Goal: Task Accomplishment & Management: Use online tool/utility

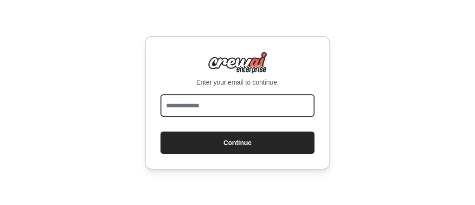
click at [272, 95] on input "email" at bounding box center [238, 105] width 154 height 22
type input "**********"
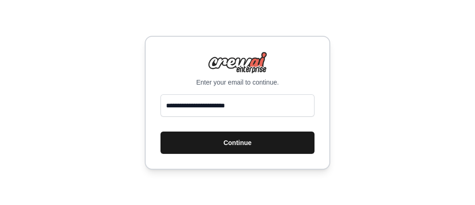
click at [254, 137] on button "Continue" at bounding box center [238, 142] width 154 height 22
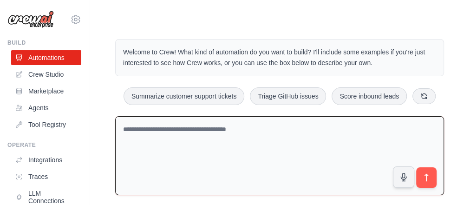
click at [188, 136] on textarea at bounding box center [279, 155] width 329 height 79
paste textarea "**********"
type textarea "**********"
paste textarea "**********"
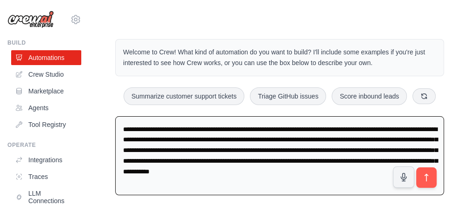
type textarea "**********"
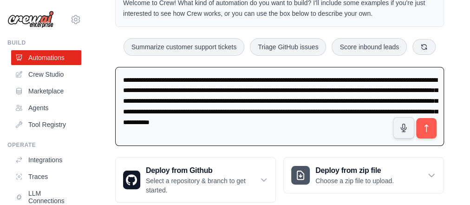
scroll to position [51, 0]
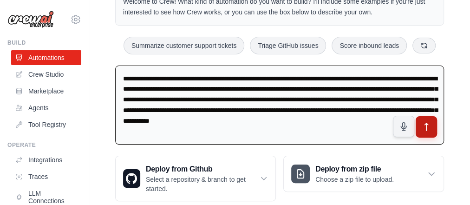
click at [422, 122] on icon "submit" at bounding box center [427, 127] width 10 height 10
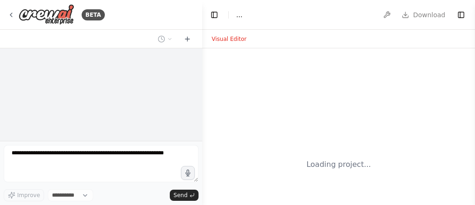
select select "****"
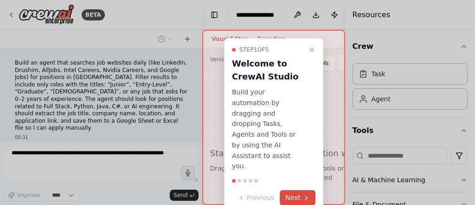
click at [301, 190] on button "Next" at bounding box center [298, 197] width 36 height 15
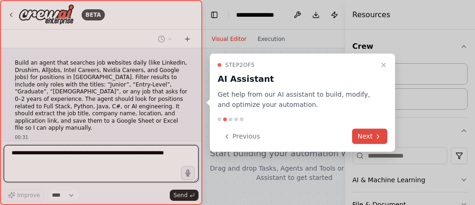
click at [378, 129] on button "Next" at bounding box center [370, 136] width 36 height 15
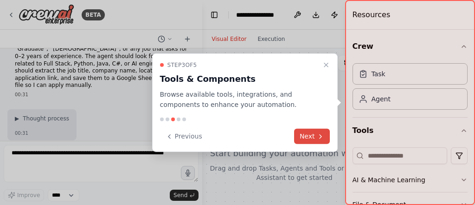
click at [378, 129] on div at bounding box center [410, 102] width 130 height 205
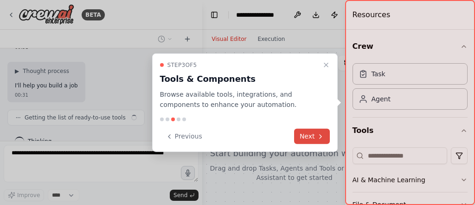
click at [378, 129] on div at bounding box center [410, 102] width 130 height 205
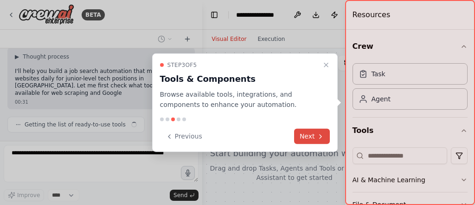
scroll to position [111, 0]
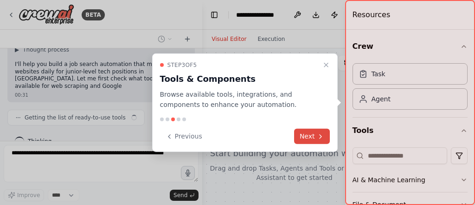
click at [319, 131] on button "Next" at bounding box center [312, 136] width 36 height 15
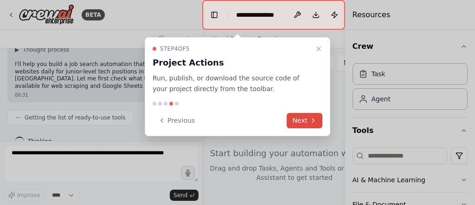
drag, startPoint x: 319, startPoint y: 131, endPoint x: 311, endPoint y: 125, distance: 9.6
click at [311, 125] on div "Step 4 of 5 Project Actions Run, publish, or download the source code of your p…" at bounding box center [238, 86] width 186 height 99
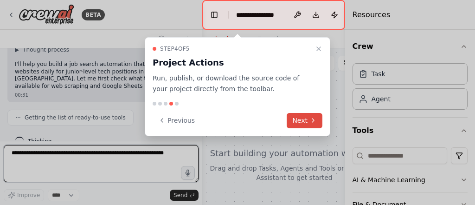
click at [311, 125] on button "Next" at bounding box center [305, 120] width 36 height 15
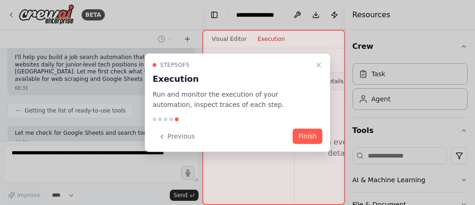
scroll to position [165, 0]
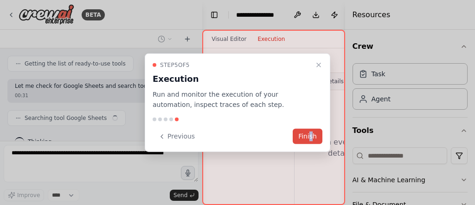
drag, startPoint x: 311, startPoint y: 125, endPoint x: 313, endPoint y: 134, distance: 9.5
click at [313, 134] on div "Step 5 of 5 Execution Run and monitor the execution of your automation, inspect…" at bounding box center [238, 102] width 186 height 99
click at [313, 134] on button "Finish" at bounding box center [308, 136] width 30 height 15
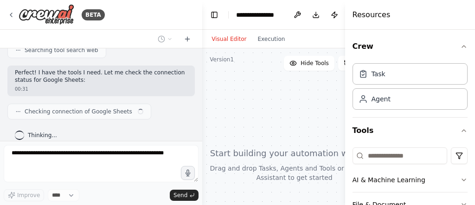
scroll to position [278, 0]
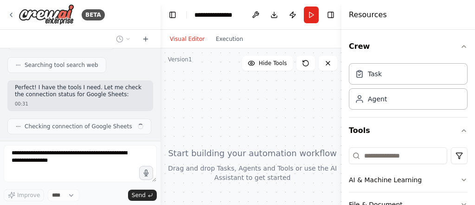
drag, startPoint x: 199, startPoint y: 102, endPoint x: 158, endPoint y: 93, distance: 41.8
click at [158, 93] on div "BETA Build an agent that searches job websites daily (like LinkedIn, Drushim, A…" at bounding box center [237, 102] width 475 height 205
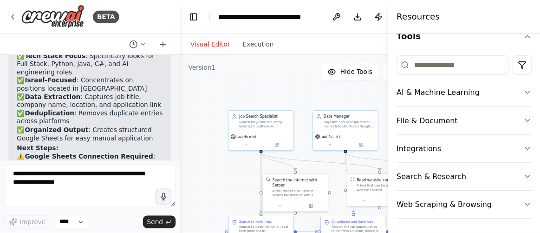
scroll to position [0, 0]
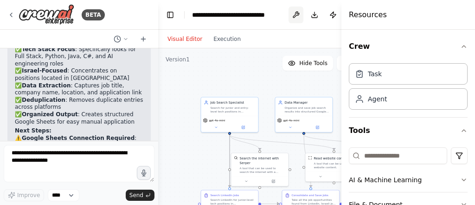
click at [296, 14] on button at bounding box center [296, 15] width 15 height 17
click at [296, 14] on body "BETA Build an agent that searches job websites daily (like LinkedIn, Drushim, A…" at bounding box center [237, 102] width 475 height 205
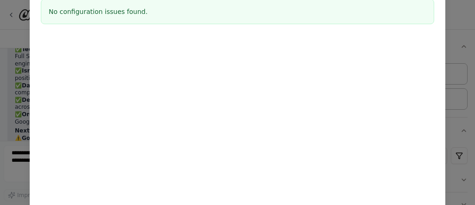
click at [460, 52] on div "Environment configuration Your project might require some environment variables…" at bounding box center [237, 102] width 475 height 205
click at [23, 33] on div "Environment configuration Your project might require some environment variables…" at bounding box center [237, 102] width 475 height 205
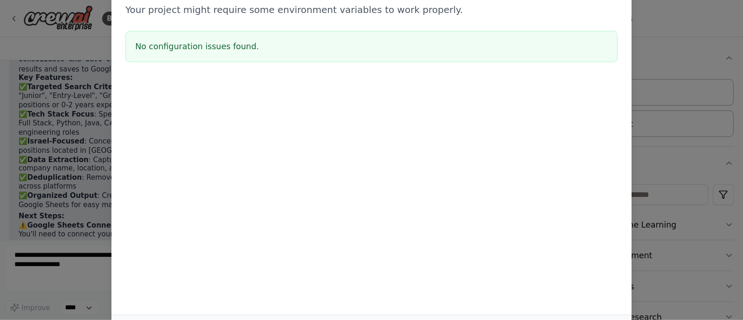
scroll to position [875, 0]
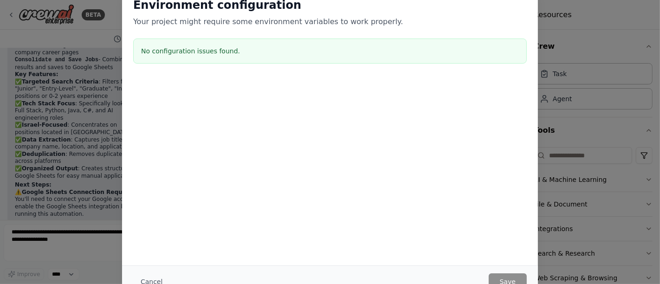
click at [475, 137] on div "Environment configuration Your project might require some environment variables…" at bounding box center [330, 142] width 660 height 284
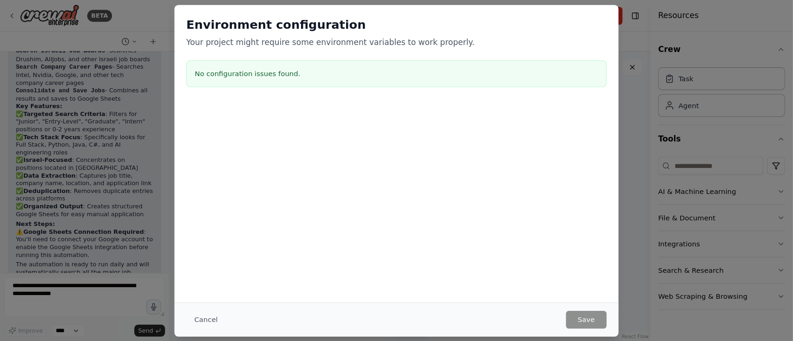
scroll to position [828, 0]
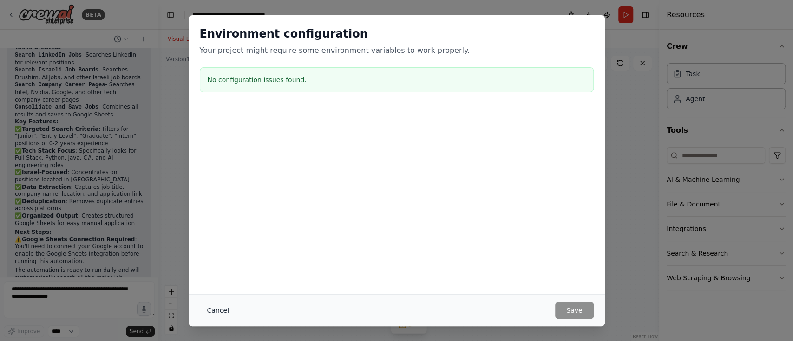
click at [212, 204] on button "Cancel" at bounding box center [218, 310] width 37 height 17
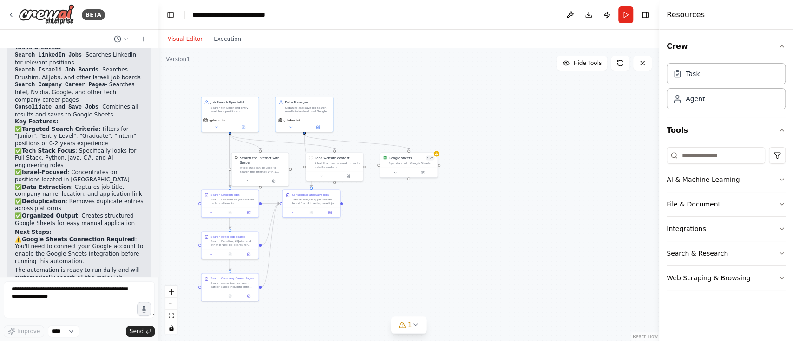
click at [438, 158] on div ".deletable-edge-delete-btn { width: 20px; height: 20px; border: 0px solid #ffff…" at bounding box center [408, 194] width 501 height 293
click at [417, 165] on div "Google sheets 1 of 3 Sync data with Google Sheets" at bounding box center [408, 159] width 57 height 15
click at [423, 173] on icon at bounding box center [422, 171] width 3 height 3
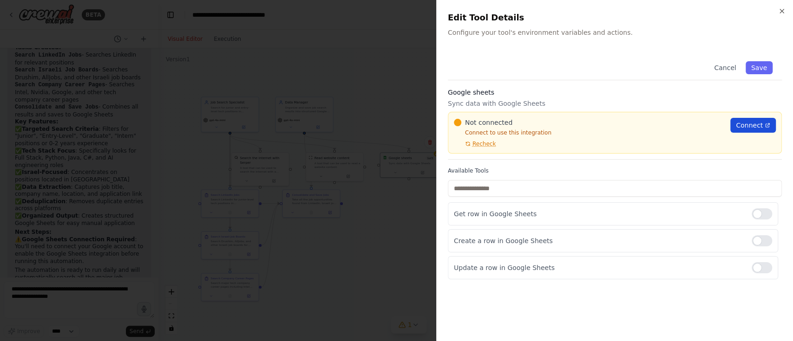
click at [475, 125] on span "Connect" at bounding box center [748, 125] width 27 height 9
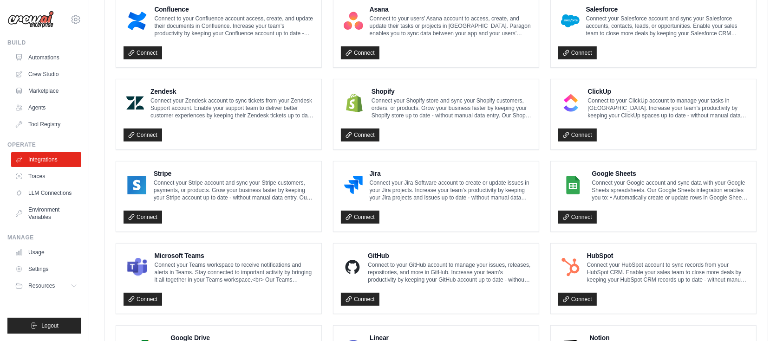
scroll to position [364, 0]
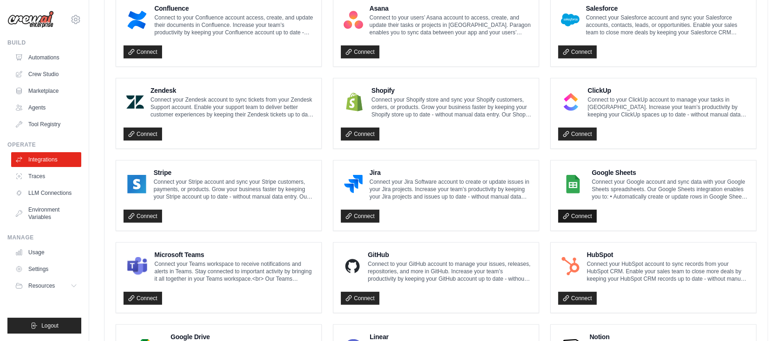
click at [574, 217] on link "Connect" at bounding box center [577, 216] width 39 height 13
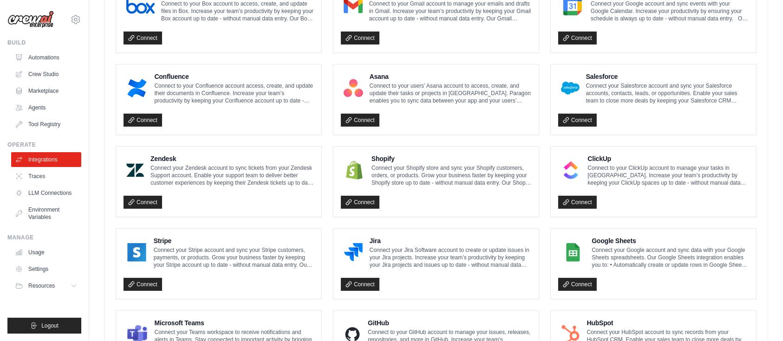
scroll to position [331, 0]
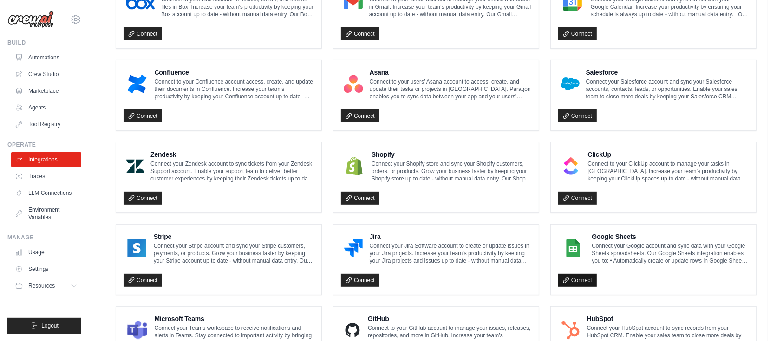
click at [573, 275] on link "Connect" at bounding box center [577, 280] width 39 height 13
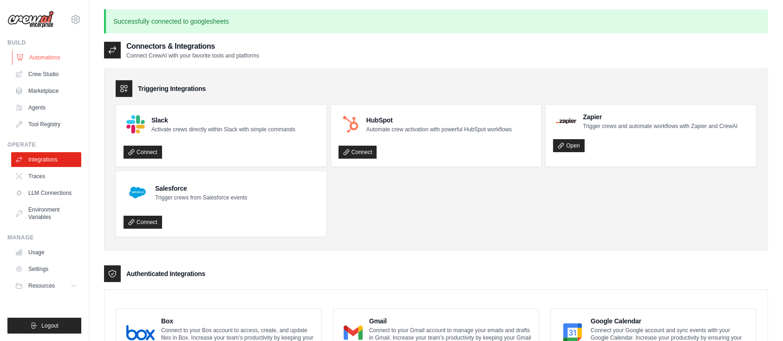
click at [41, 61] on link "Automations" at bounding box center [47, 57] width 70 height 15
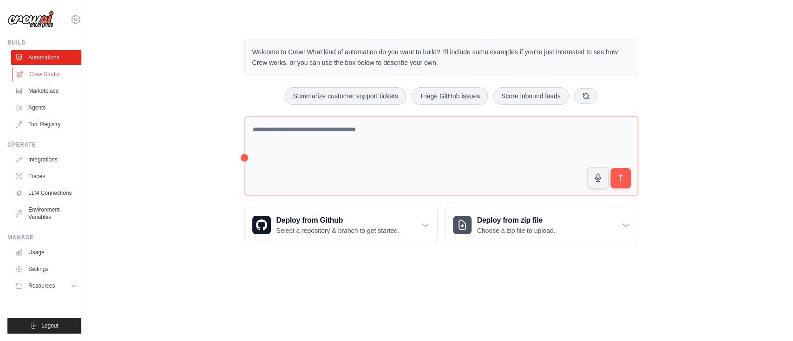
click at [50, 70] on link "Crew Studio" at bounding box center [47, 74] width 70 height 15
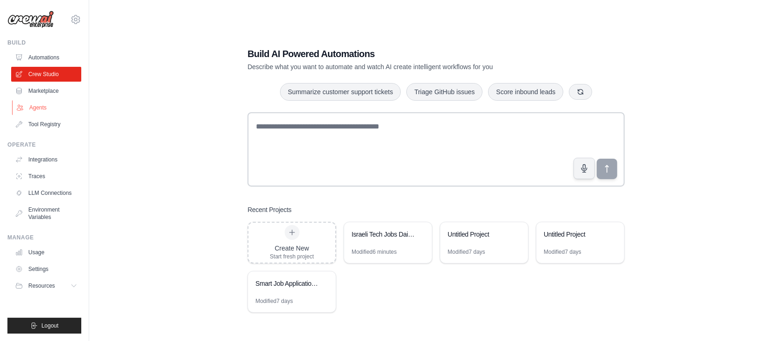
click at [60, 103] on link "Agents" at bounding box center [47, 107] width 70 height 15
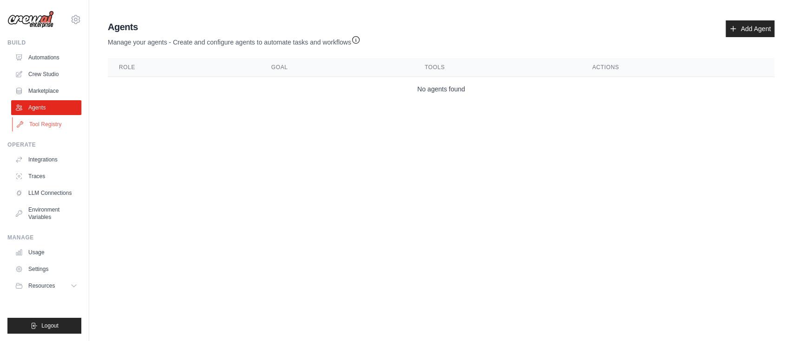
click at [65, 121] on link "Tool Registry" at bounding box center [47, 124] width 70 height 15
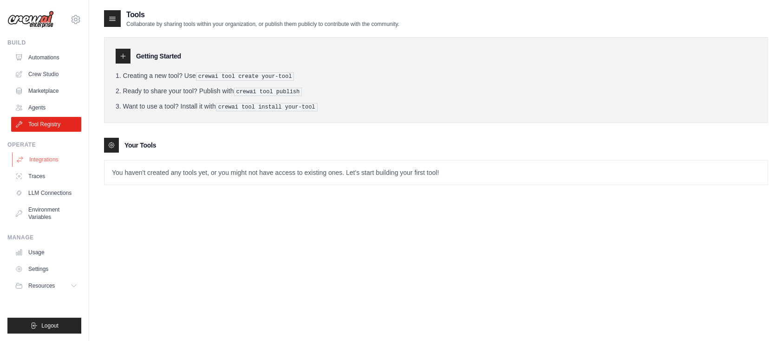
click at [69, 165] on link "Integrations" at bounding box center [47, 159] width 70 height 15
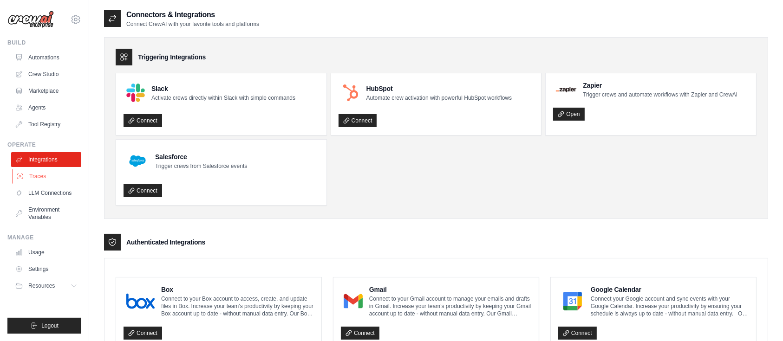
click at [63, 180] on link "Traces" at bounding box center [47, 176] width 70 height 15
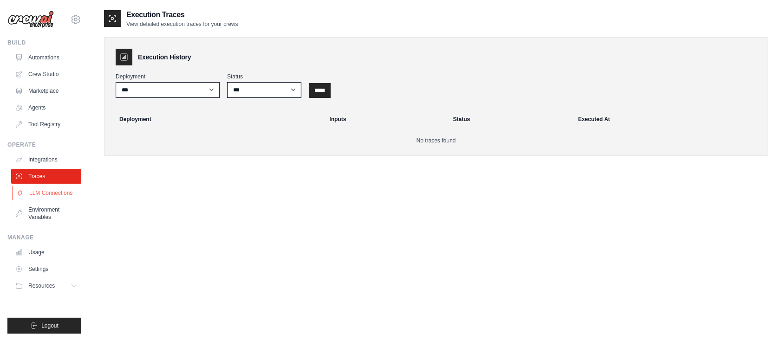
click at [67, 190] on link "LLM Connections" at bounding box center [47, 193] width 70 height 15
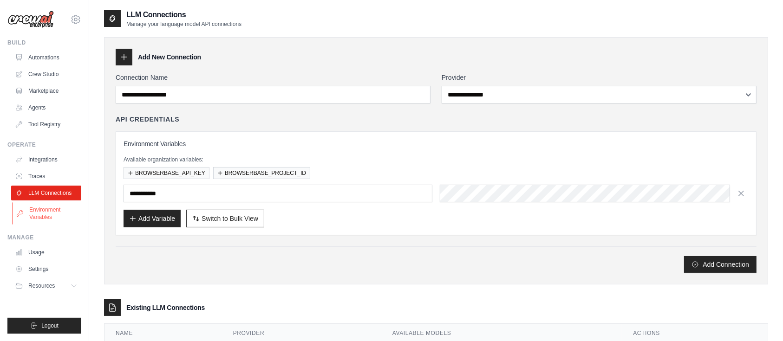
click at [66, 203] on link "Environment Variables" at bounding box center [47, 213] width 70 height 22
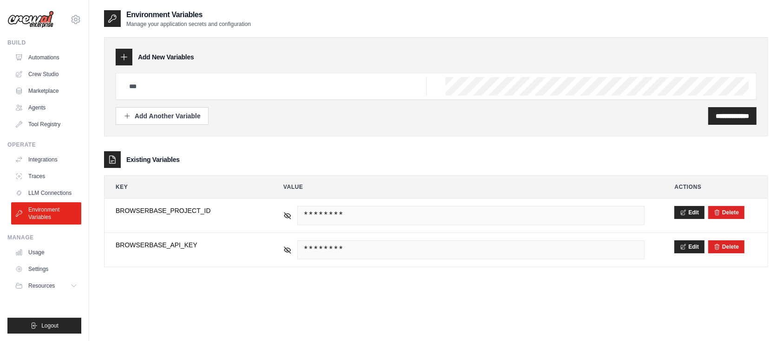
click at [44, 26] on img at bounding box center [30, 20] width 46 height 18
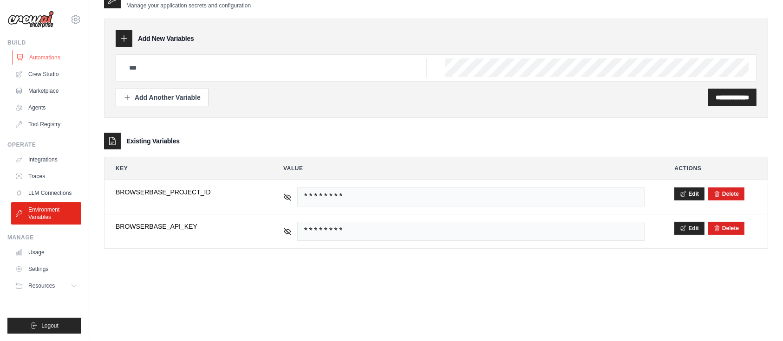
click at [58, 58] on link "Automations" at bounding box center [47, 57] width 70 height 15
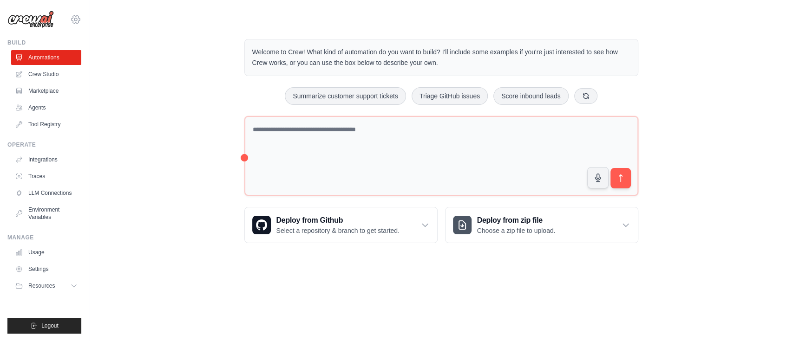
click at [74, 24] on icon at bounding box center [75, 19] width 11 height 11
drag, startPoint x: 109, startPoint y: 111, endPoint x: 15, endPoint y: 80, distance: 98.1
click at [15, 80] on div "mohammed.az2002@gmail.com Settings Build Automations Crew Studio" at bounding box center [396, 133] width 793 height 267
click at [15, 80] on link "Crew Studio" at bounding box center [47, 74] width 70 height 15
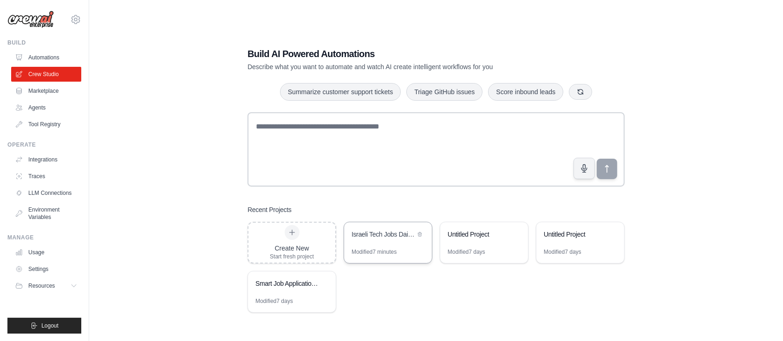
click at [390, 233] on div "Israeli Tech Jobs Daily Scanner" at bounding box center [383, 234] width 64 height 9
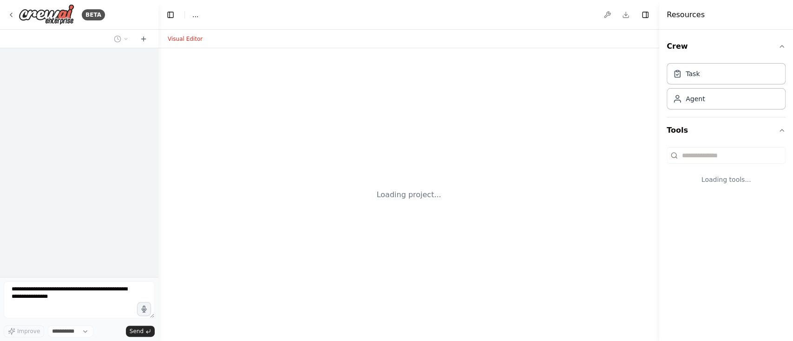
select select "****"
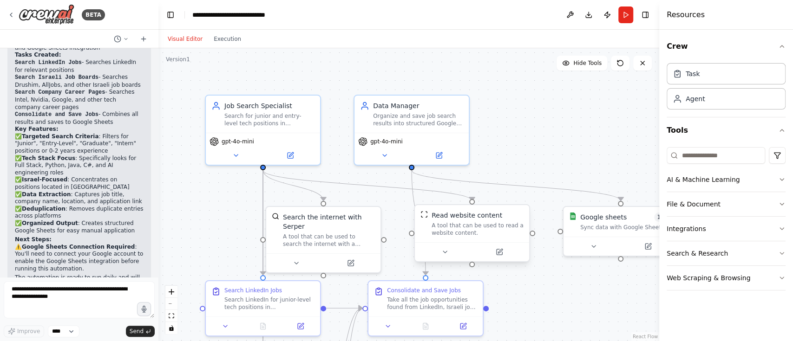
scroll to position [828, 0]
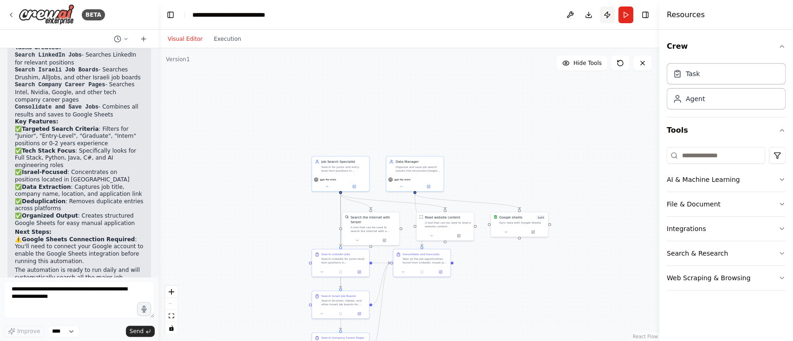
click at [604, 17] on button "Publish" at bounding box center [606, 15] width 15 height 17
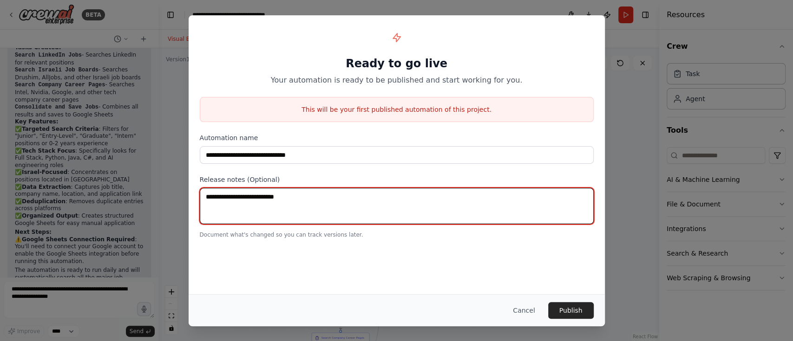
click at [387, 208] on textarea at bounding box center [397, 206] width 394 height 36
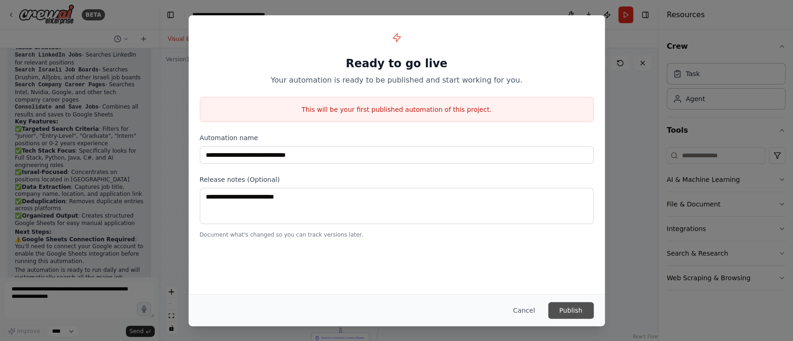
click at [573, 307] on button "Publish" at bounding box center [571, 310] width 46 height 17
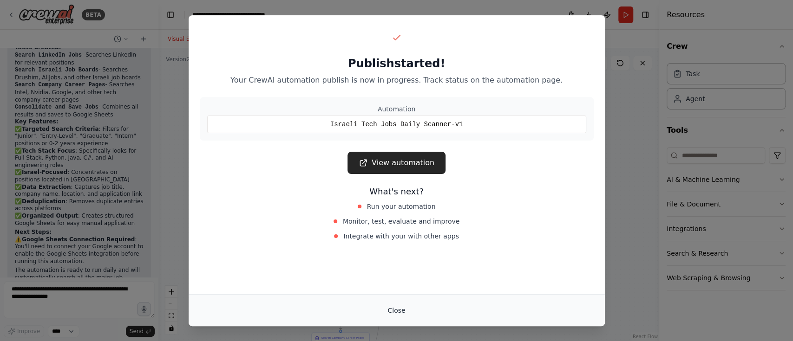
click at [399, 311] on button "Close" at bounding box center [396, 310] width 33 height 17
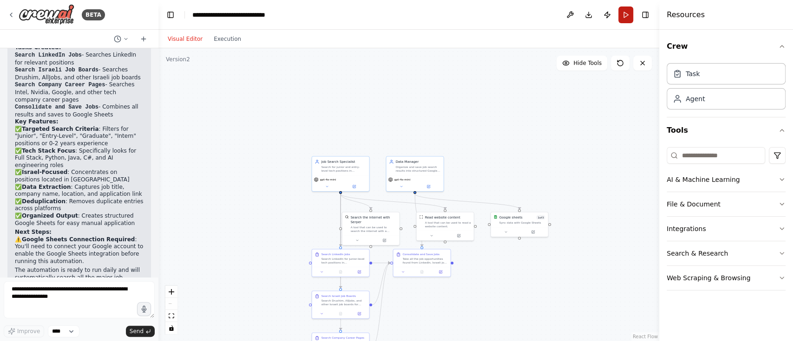
click at [626, 14] on button "Run" at bounding box center [625, 15] width 15 height 17
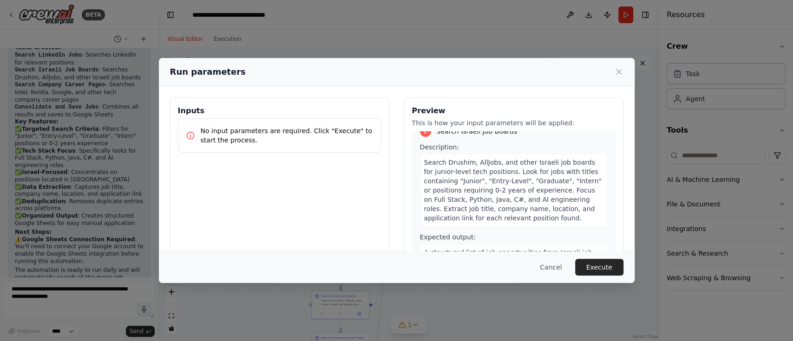
scroll to position [205, 0]
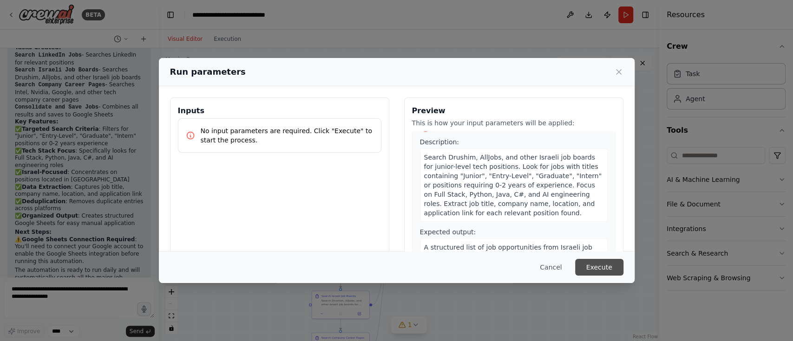
click at [613, 265] on button "Execute" at bounding box center [599, 267] width 48 height 17
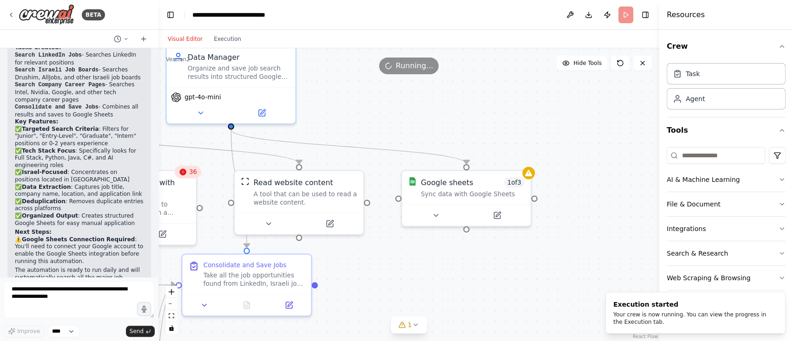
drag, startPoint x: 550, startPoint y: 176, endPoint x: 349, endPoint y: 109, distance: 211.7
click at [349, 109] on div ".deletable-edge-delete-btn { width: 20px; height: 20px; border: 0px solid #ffff…" at bounding box center [408, 194] width 501 height 293
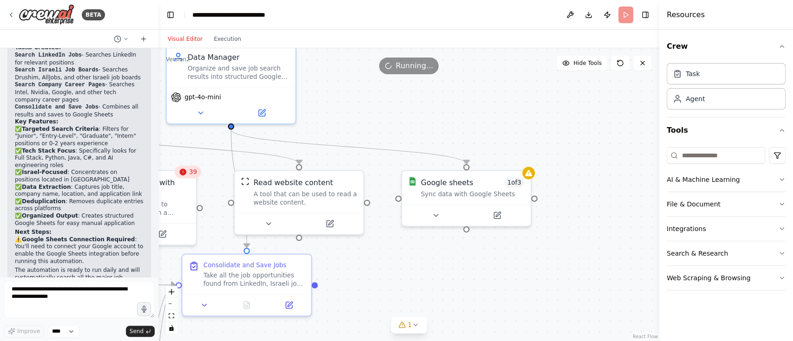
click at [531, 180] on div "Google sheets 1 of 3 Sync data with Google Sheets" at bounding box center [466, 198] width 130 height 57
click at [498, 213] on icon at bounding box center [497, 212] width 5 height 5
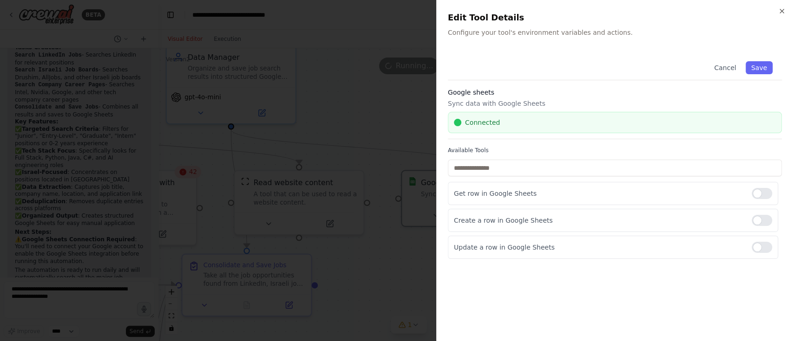
click at [405, 148] on div at bounding box center [396, 170] width 793 height 341
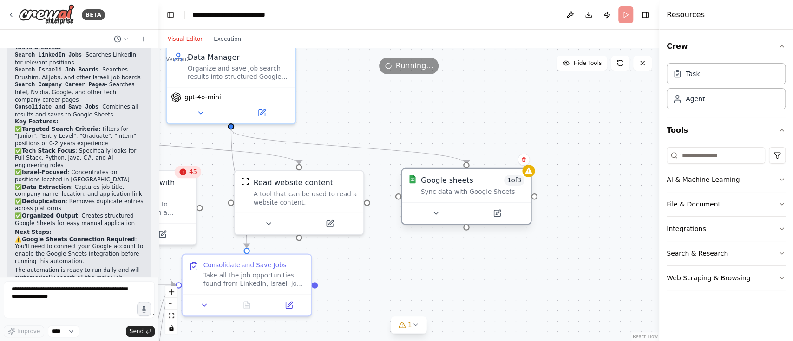
click at [525, 178] on div "Google sheets 1 of 3 Sync data with Google Sheets" at bounding box center [466, 185] width 129 height 33
click at [444, 214] on button at bounding box center [435, 213] width 59 height 13
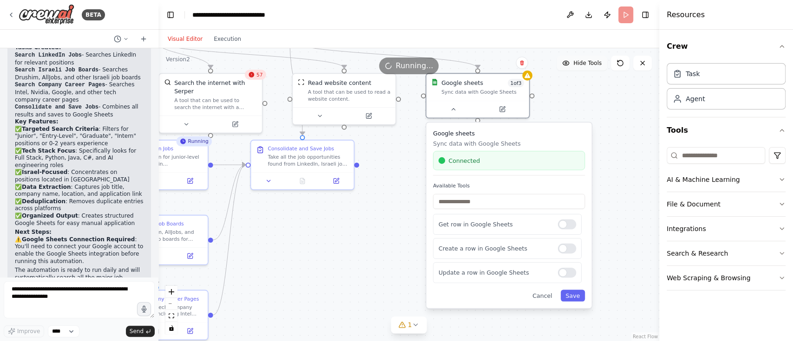
drag, startPoint x: 573, startPoint y: 163, endPoint x: 589, endPoint y: 57, distance: 107.6
click at [589, 57] on div "Version 2 Hide Tools .deletable-edge-delete-btn { width: 20px; height: 20px; bo…" at bounding box center [408, 194] width 501 height 293
click at [563, 272] on div at bounding box center [567, 272] width 19 height 10
click at [572, 221] on div at bounding box center [567, 224] width 19 height 10
click at [568, 228] on div at bounding box center [567, 224] width 19 height 10
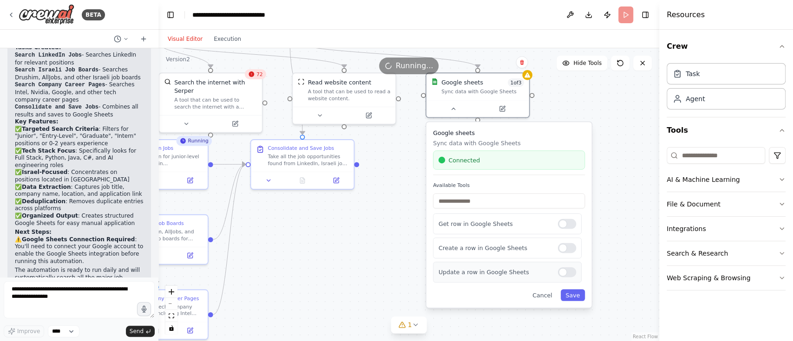
click at [574, 268] on div at bounding box center [567, 272] width 19 height 10
click at [571, 279] on div "Update a row in Google Sheets" at bounding box center [507, 272] width 149 height 21
click at [570, 278] on div "Update a row in Google Sheets" at bounding box center [507, 272] width 149 height 21
click at [568, 272] on div at bounding box center [567, 272] width 19 height 10
click at [572, 292] on button "Save" at bounding box center [572, 295] width 24 height 12
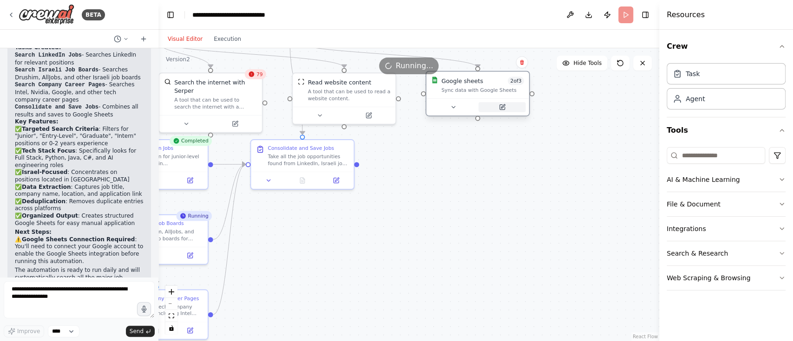
click at [513, 107] on button at bounding box center [501, 107] width 47 height 10
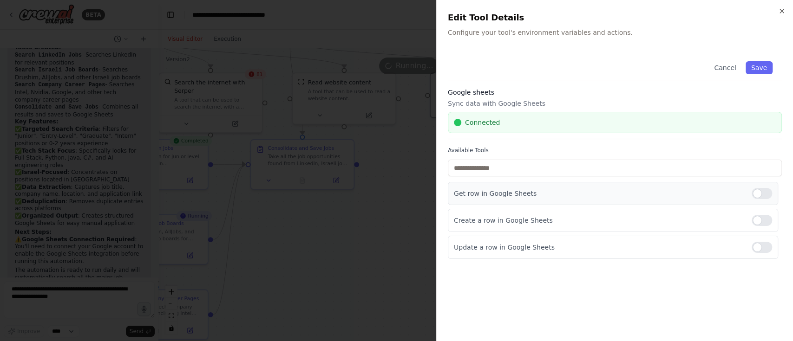
click at [756, 188] on div at bounding box center [761, 193] width 20 height 11
click at [762, 64] on button "Save" at bounding box center [758, 67] width 27 height 13
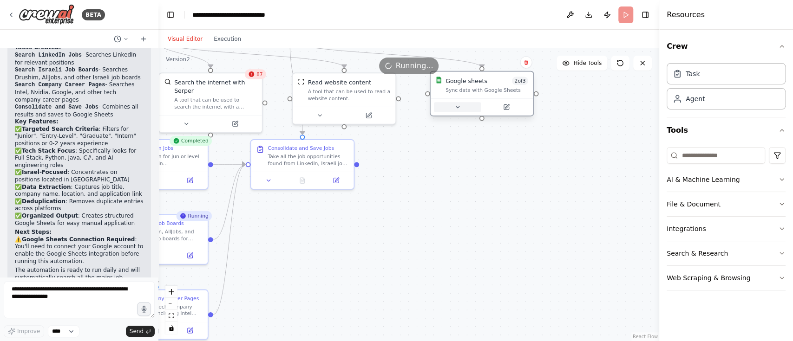
click at [463, 103] on button at bounding box center [457, 107] width 47 height 10
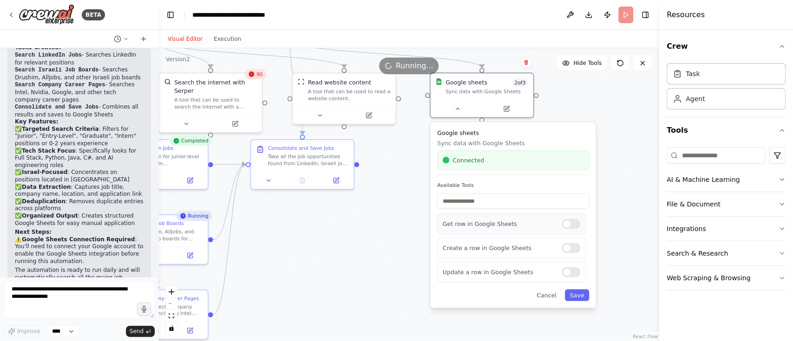
click at [576, 227] on div at bounding box center [571, 224] width 19 height 10
click at [587, 294] on button "Save" at bounding box center [577, 295] width 24 height 12
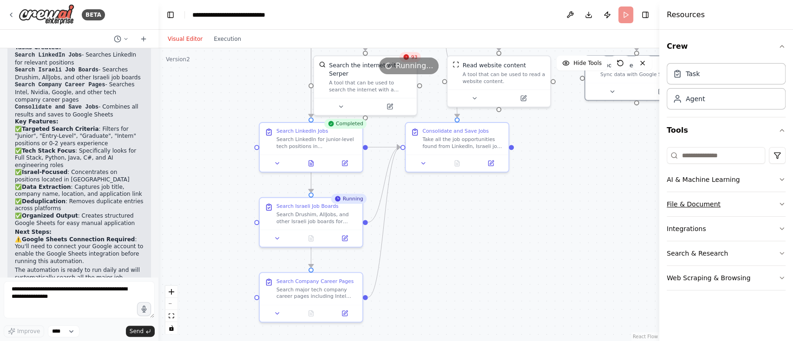
drag, startPoint x: 510, startPoint y: 241, endPoint x: 688, endPoint y: 212, distance: 180.1
click at [688, 212] on div "BETA Build an agent that searches job websites daily (like LinkedIn, Drushim, A…" at bounding box center [396, 170] width 793 height 341
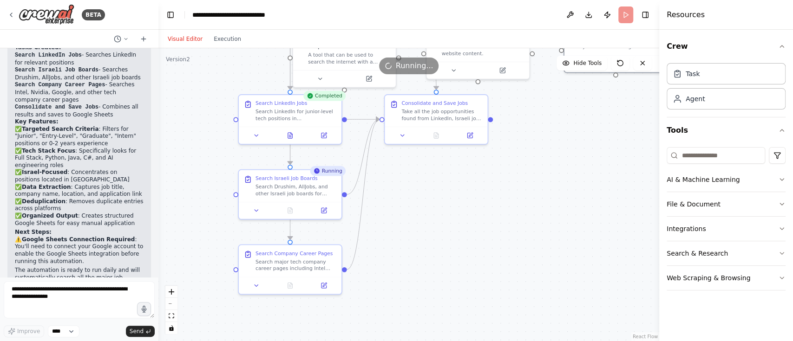
drag, startPoint x: 579, startPoint y: 224, endPoint x: 535, endPoint y: 208, distance: 47.0
click at [535, 208] on div ".deletable-edge-delete-btn { width: 20px; height: 20px; border: 0px solid #ffff…" at bounding box center [408, 194] width 501 height 293
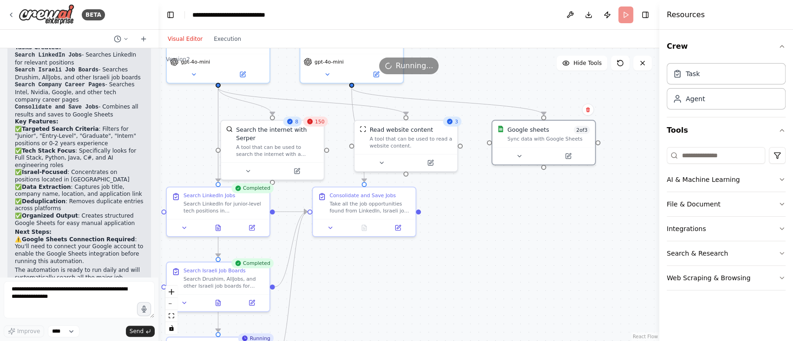
drag, startPoint x: 496, startPoint y: 230, endPoint x: 424, endPoint y: 322, distance: 117.1
click at [424, 322] on div ".deletable-edge-delete-btn { width: 20px; height: 20px; border: 0px solid #ffff…" at bounding box center [408, 194] width 501 height 293
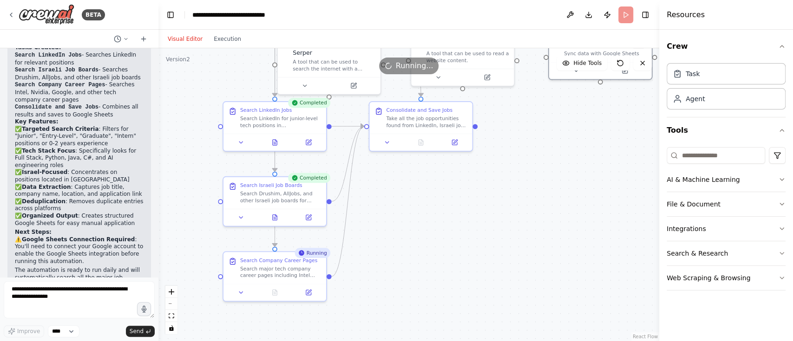
drag, startPoint x: 424, startPoint y: 322, endPoint x: 481, endPoint y: 237, distance: 102.5
click at [481, 237] on div ".deletable-edge-delete-btn { width: 20px; height: 20px; border: 0px solid #ffff…" at bounding box center [408, 194] width 501 height 293
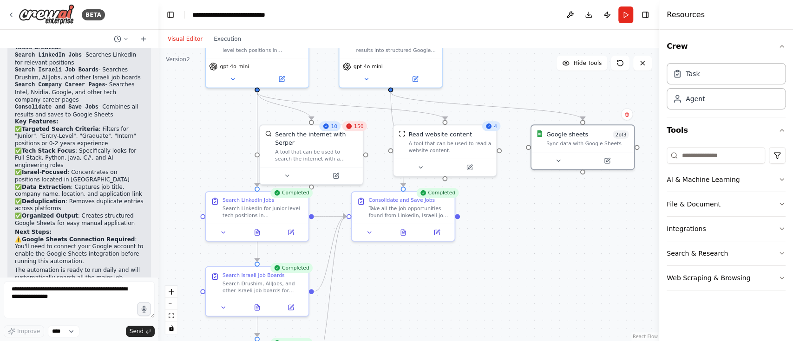
drag, startPoint x: 564, startPoint y: 186, endPoint x: 546, endPoint y: 280, distance: 95.5
click at [546, 280] on div ".deletable-edge-delete-btn { width: 20px; height: 20px; border: 0px solid #ffff…" at bounding box center [408, 194] width 501 height 293
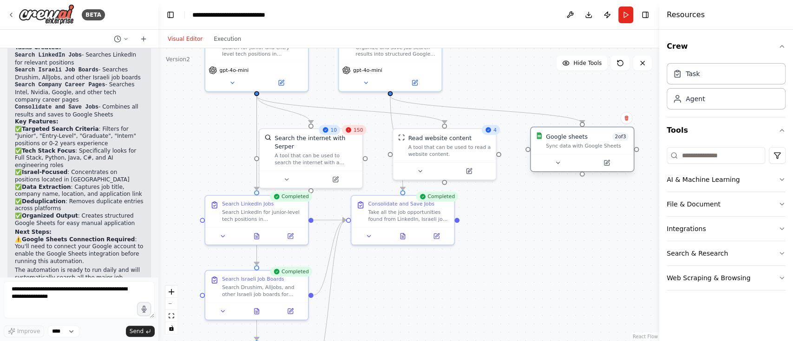
click at [604, 149] on div "Sync data with Google Sheets" at bounding box center [587, 146] width 83 height 7
click at [570, 161] on button at bounding box center [557, 163] width 47 height 10
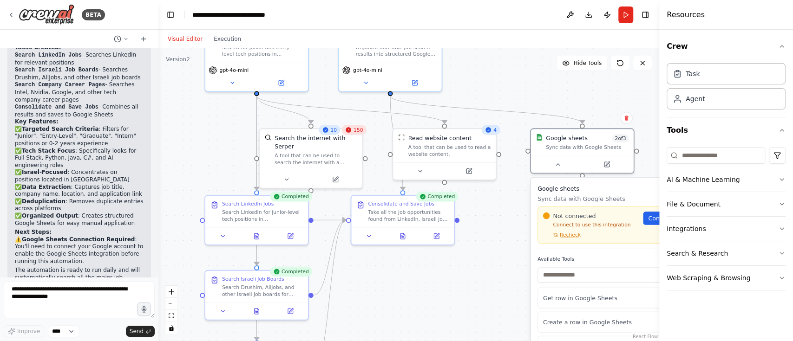
click at [655, 218] on button "Toggle Sidebar" at bounding box center [658, 170] width 7 height 341
click at [571, 237] on span "Recheck" at bounding box center [570, 235] width 21 height 7
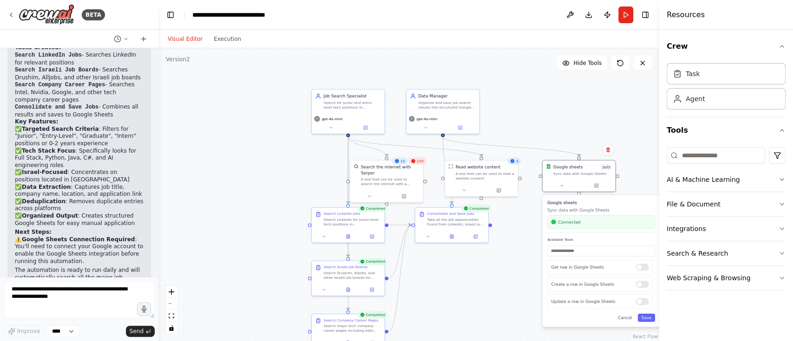
click at [505, 286] on div ".deletable-edge-delete-btn { width: 20px; height: 20px; border: 0px solid #ffff…" at bounding box center [408, 194] width 501 height 293
click at [59, 287] on textarea at bounding box center [79, 299] width 151 height 37
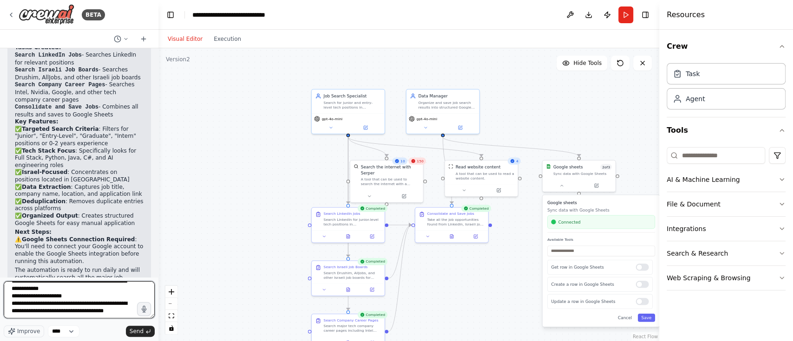
scroll to position [19, 0]
type textarea "**********"
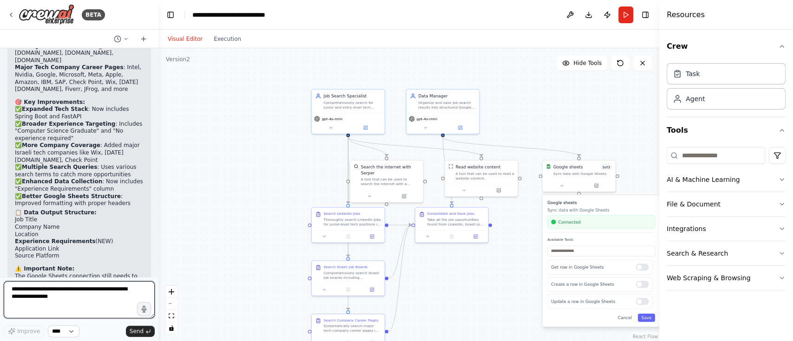
scroll to position [1729, 0]
